Goal: Check status: Check status

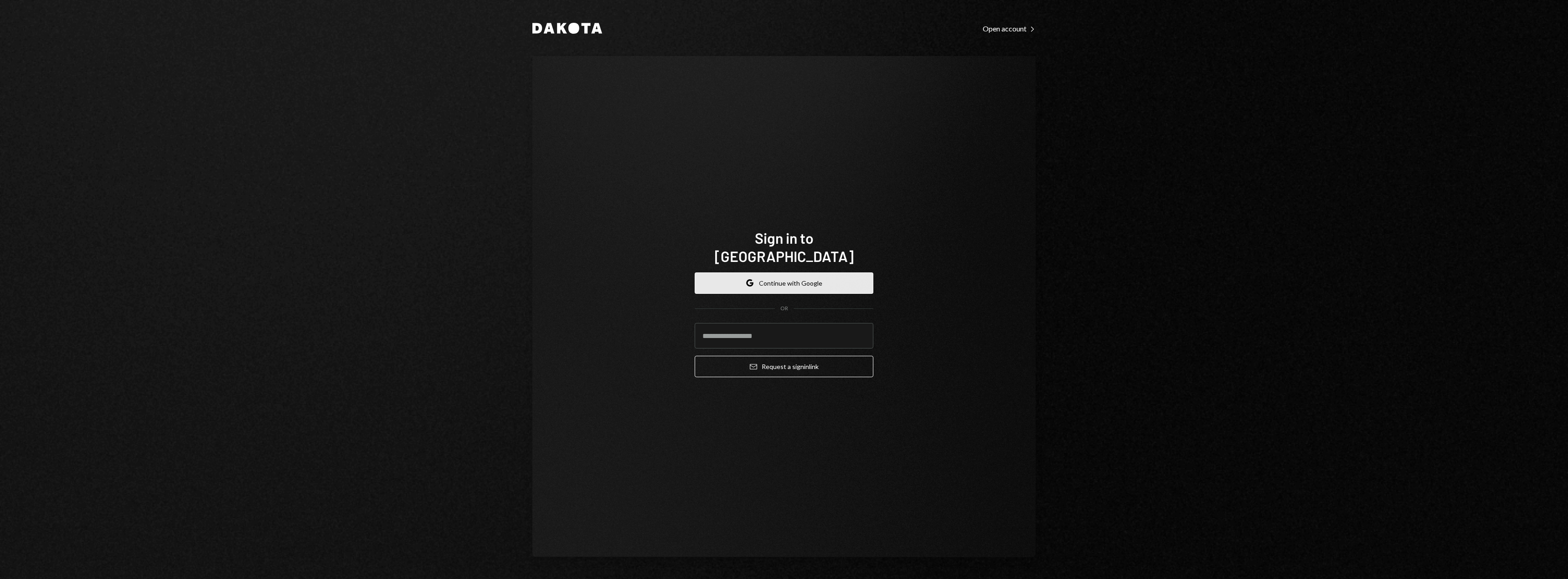
click at [757, 278] on button "Google Continue with Google" at bounding box center [784, 283] width 179 height 21
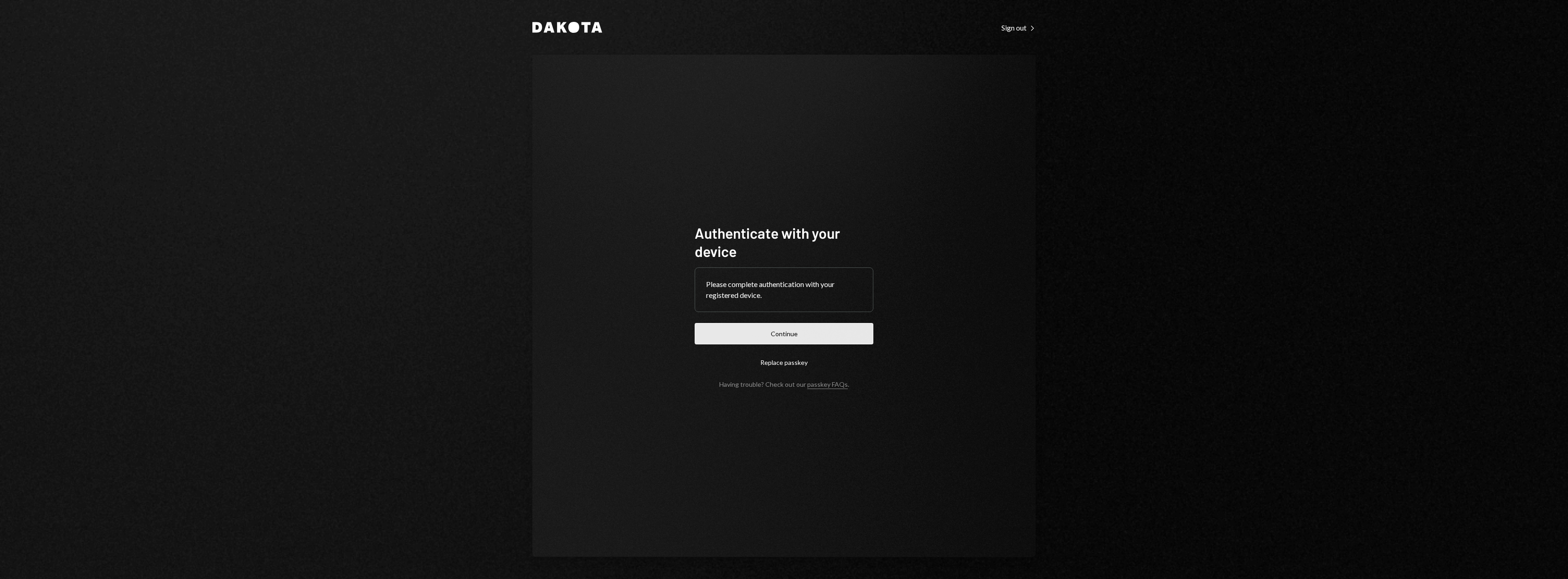
click at [786, 331] on button "Continue" at bounding box center [784, 333] width 179 height 21
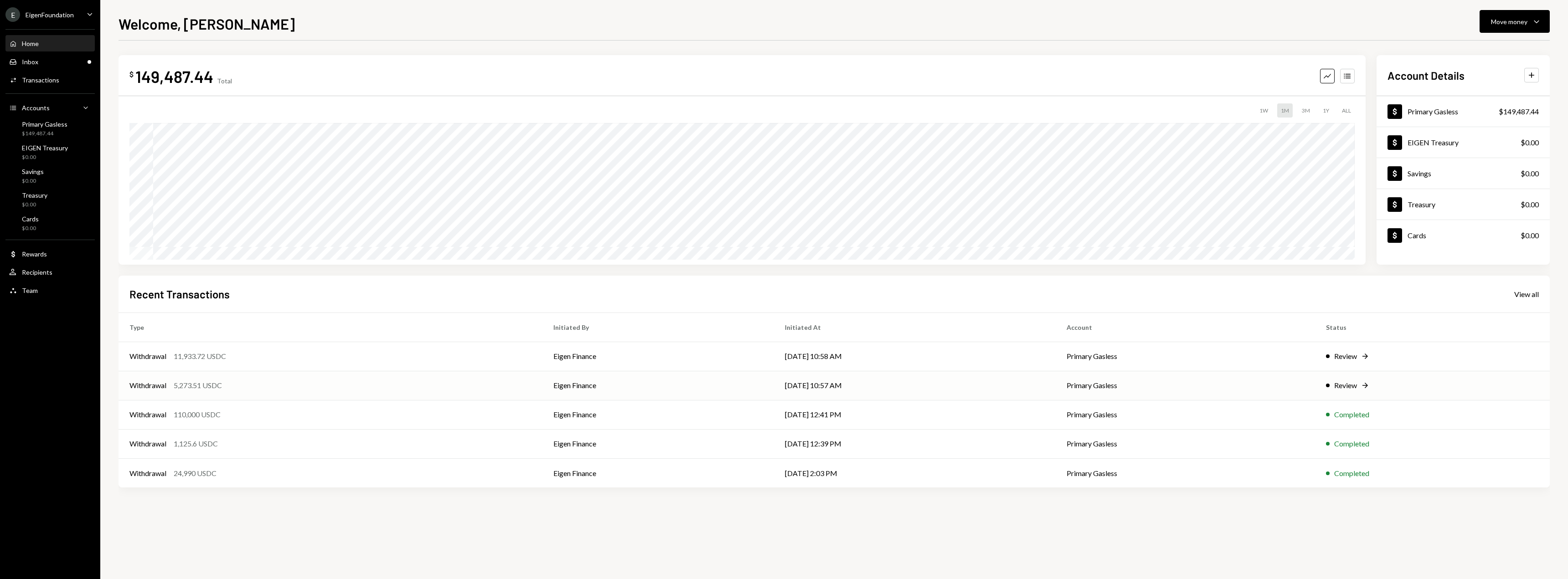
click at [723, 393] on td "Eigen Finance" at bounding box center [658, 386] width 231 height 29
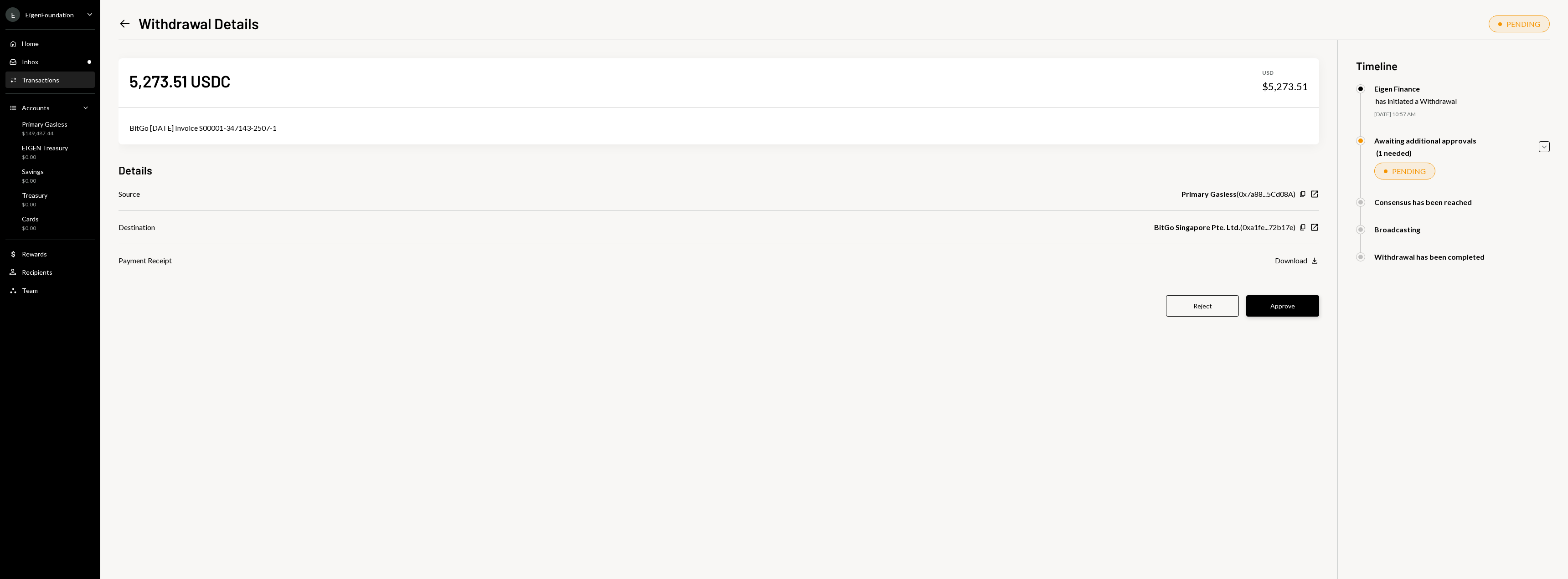
click at [1276, 303] on button "Approve" at bounding box center [1283, 305] width 73 height 21
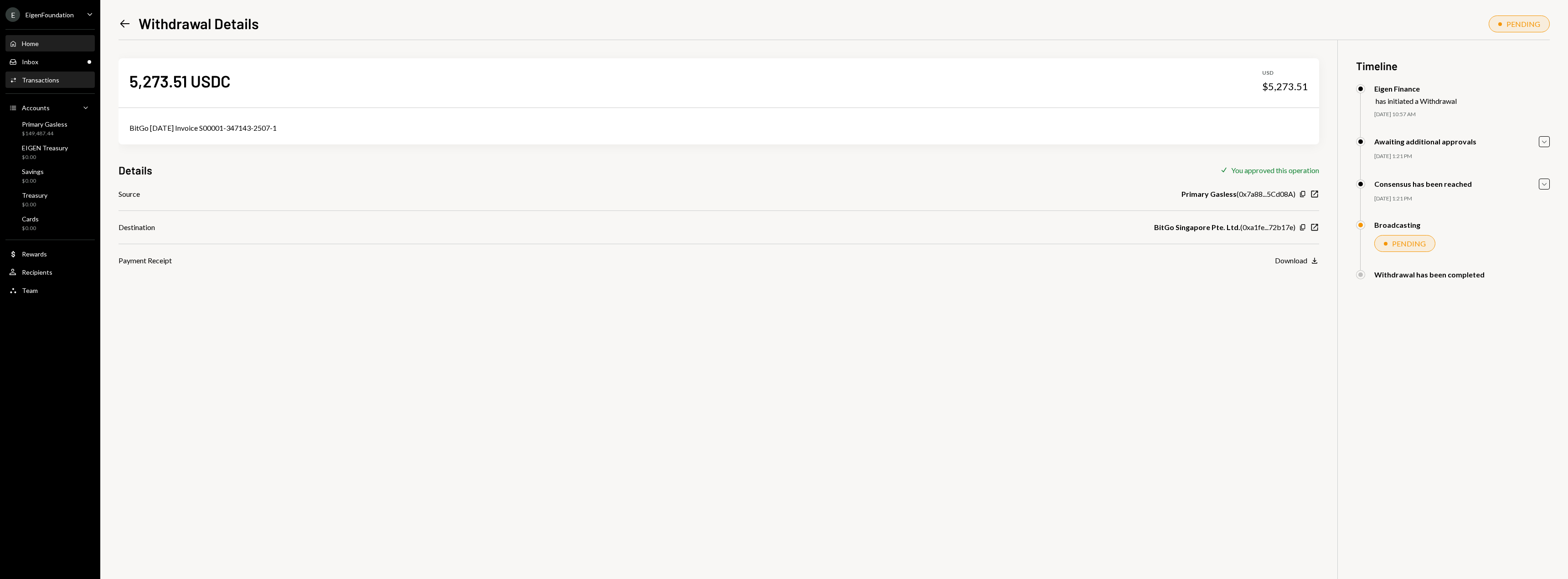
click at [29, 42] on div "Home" at bounding box center [30, 43] width 17 height 8
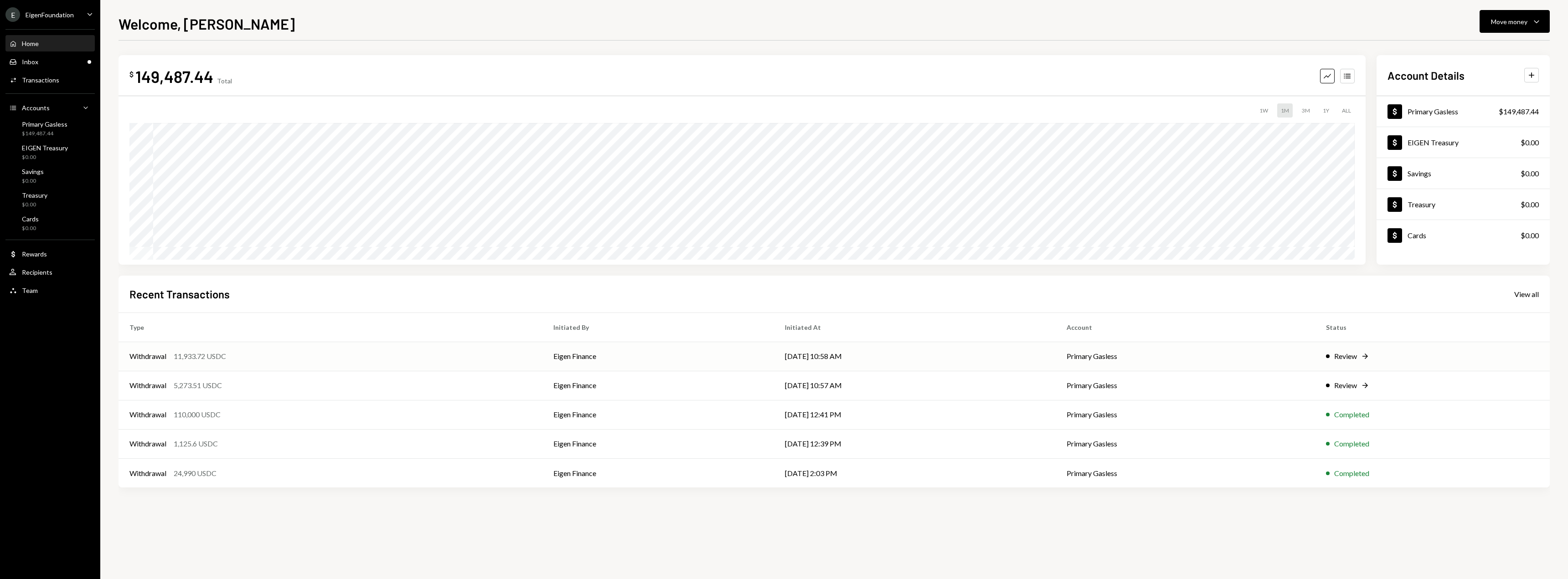
click at [1006, 350] on td "[DATE] 10:58 AM" at bounding box center [915, 356] width 282 height 29
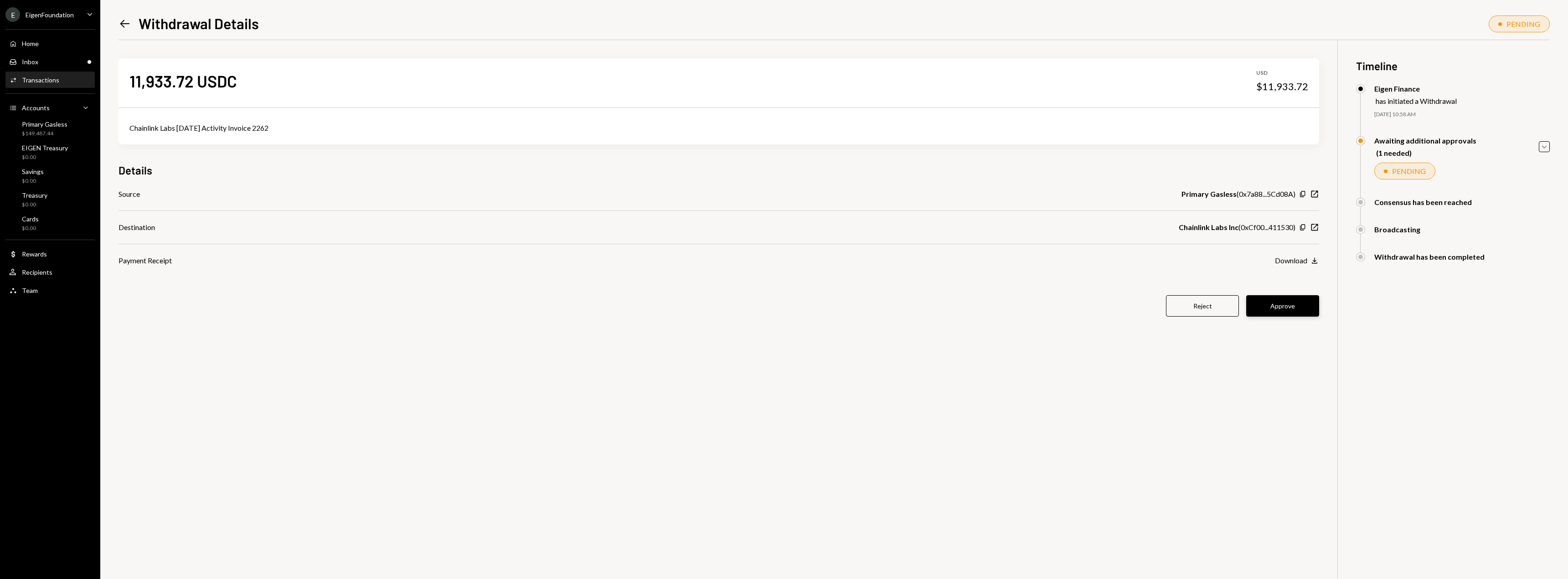
click at [1281, 302] on button "Approve" at bounding box center [1283, 305] width 73 height 21
